Goal: Task Accomplishment & Management: Manage account settings

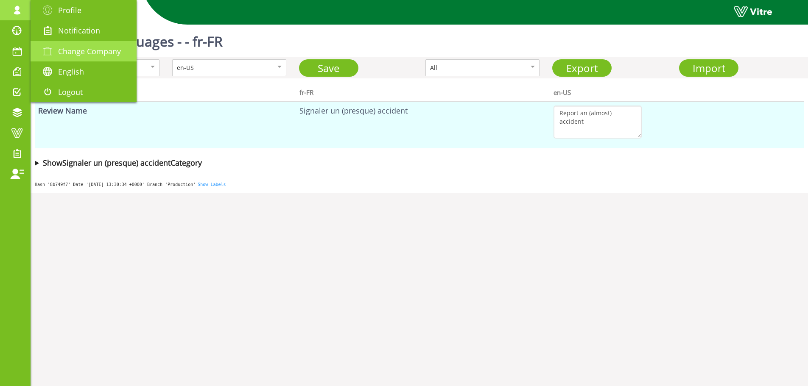
click at [98, 53] on span "Change Company" at bounding box center [89, 51] width 63 height 10
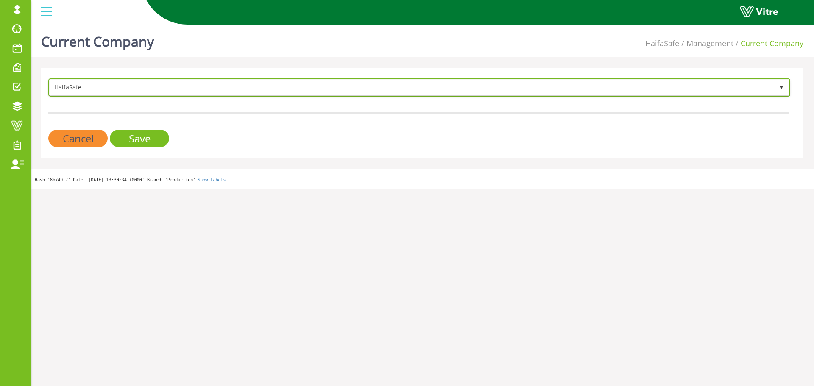
click at [148, 83] on span "HaifaSafe" at bounding box center [412, 87] width 724 height 15
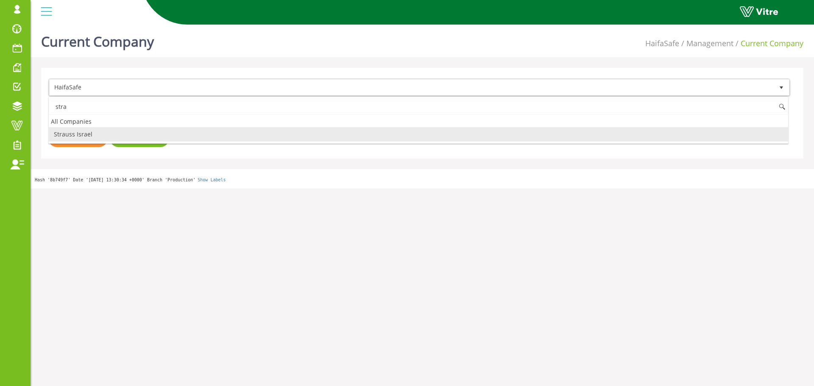
click at [97, 133] on li "Strauss Israel" at bounding box center [418, 134] width 739 height 14
type input "stra"
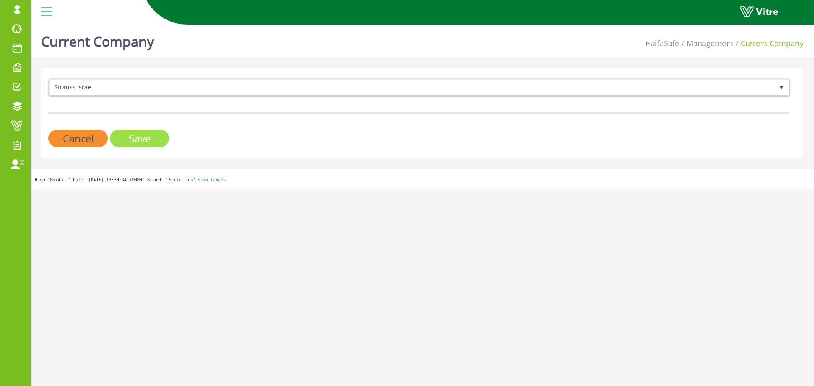
click at [148, 135] on input "Save" at bounding box center [139, 138] width 59 height 17
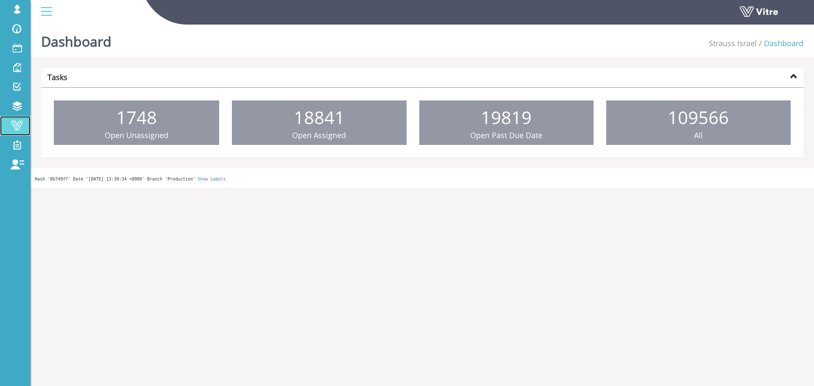
click at [19, 124] on span at bounding box center [16, 125] width 21 height 10
